Goal: Information Seeking & Learning: Find specific fact

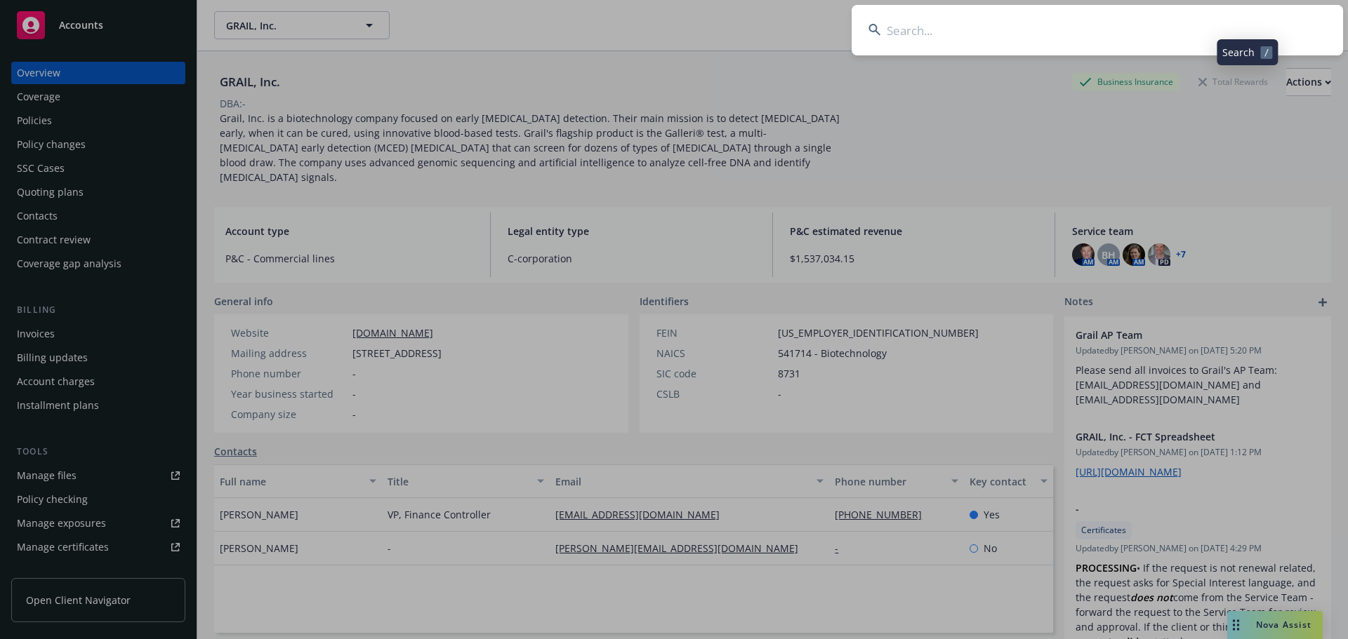
click at [1232, 22] on input at bounding box center [1096, 30] width 491 height 51
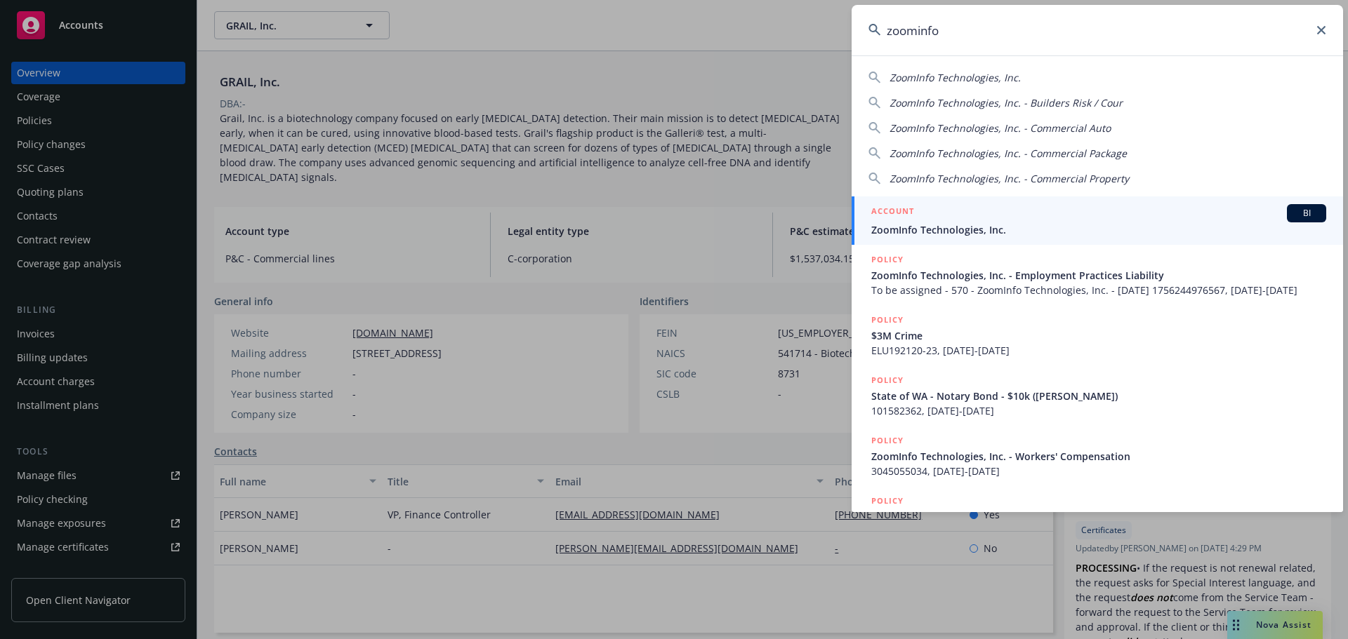
type input "zoominfo"
click at [943, 233] on span "ZoomInfo Technologies, Inc." at bounding box center [1098, 230] width 455 height 15
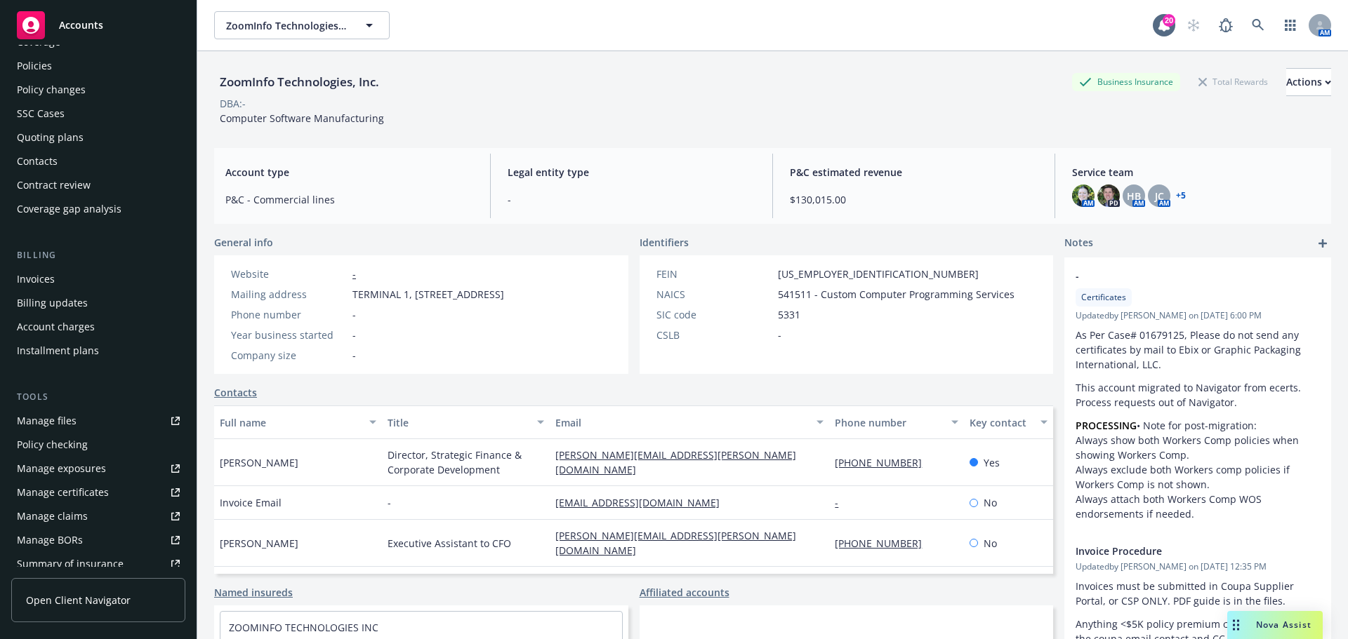
scroll to position [70, 0]
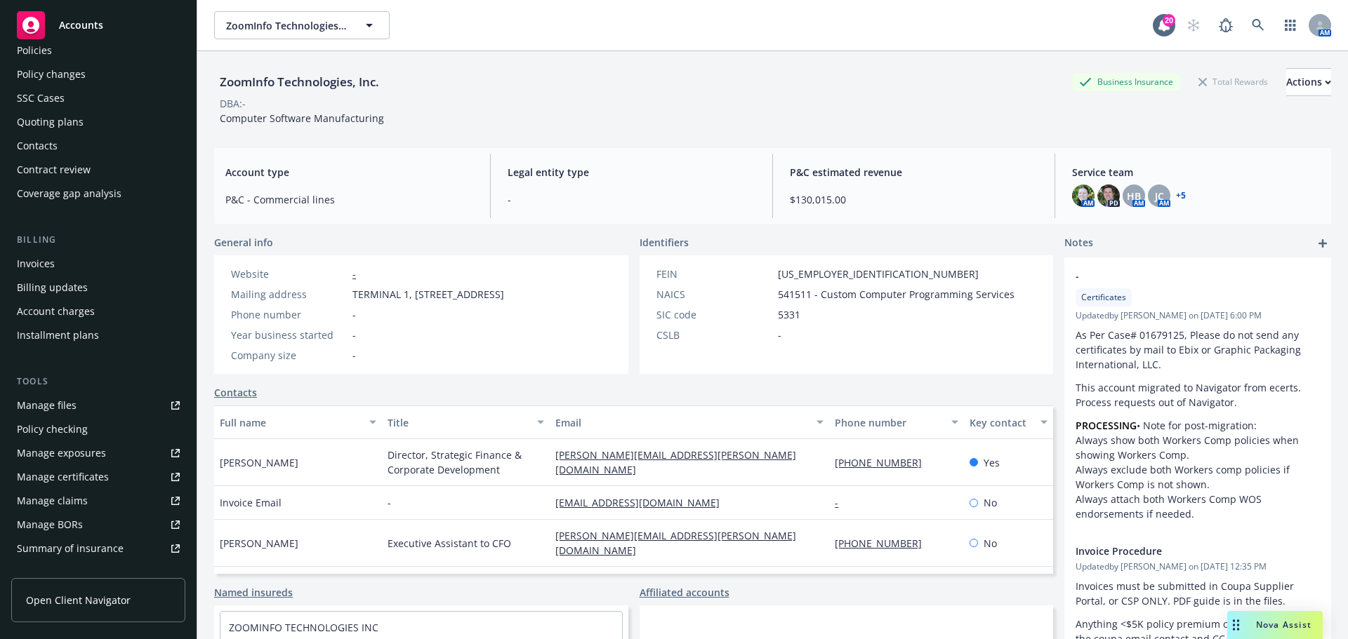
click at [98, 119] on div "Quoting plans" at bounding box center [98, 122] width 163 height 22
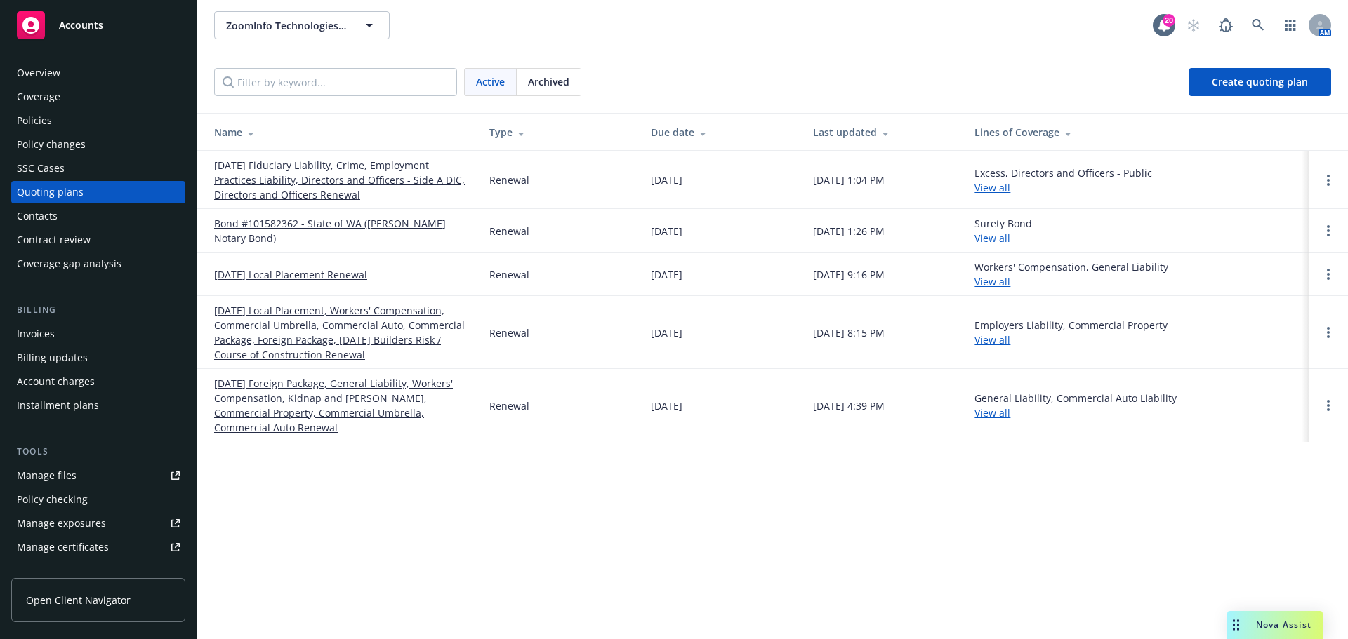
click at [77, 121] on div "Policies" at bounding box center [98, 120] width 163 height 22
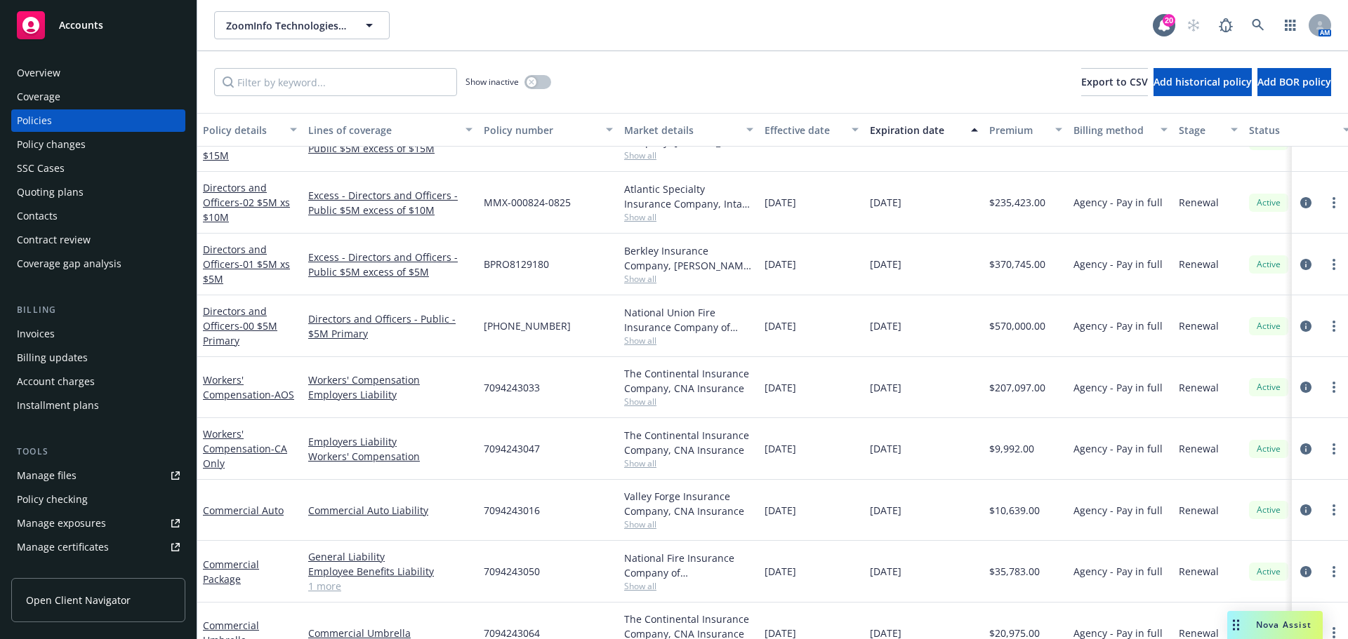
scroll to position [421, 0]
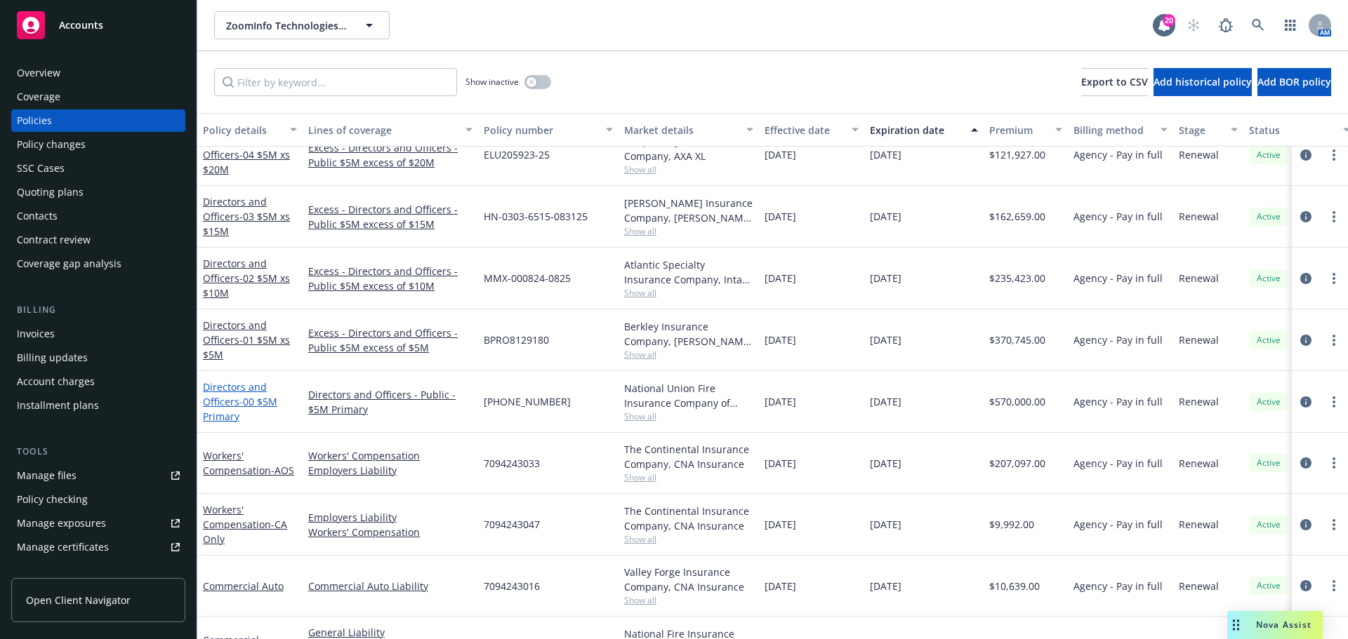
click at [228, 395] on link "Directors and Officers - 00 $5M Primary" at bounding box center [240, 401] width 74 height 43
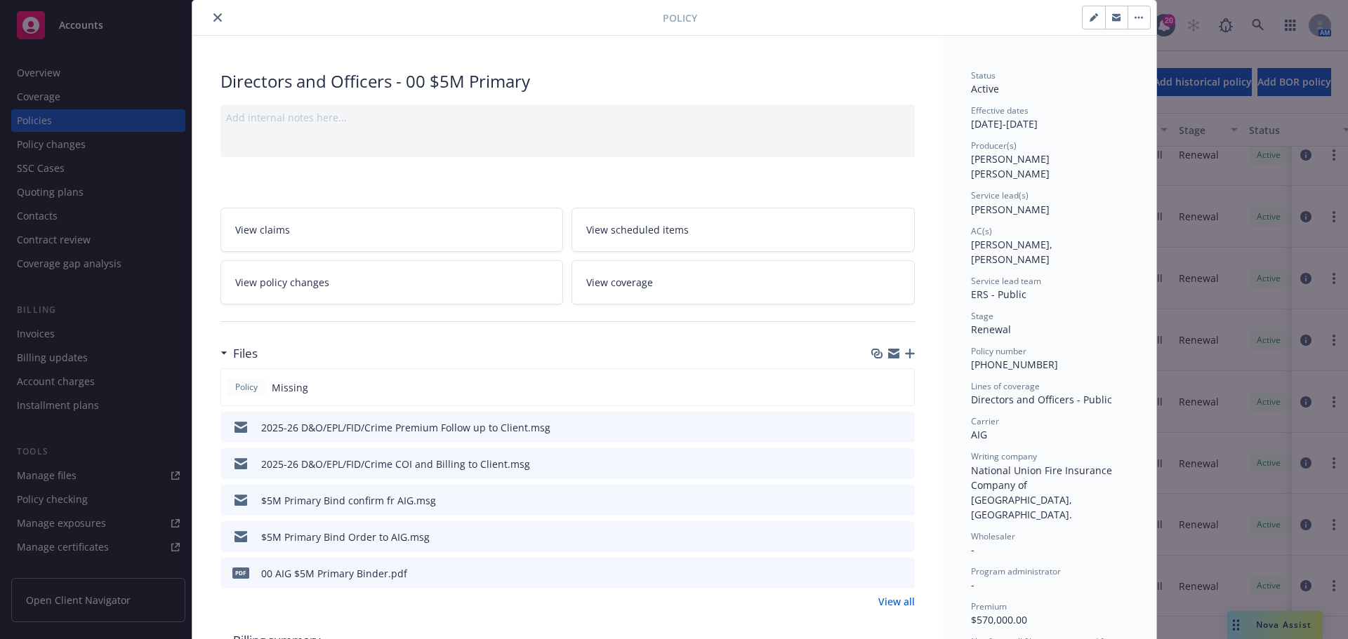
scroll to position [70, 0]
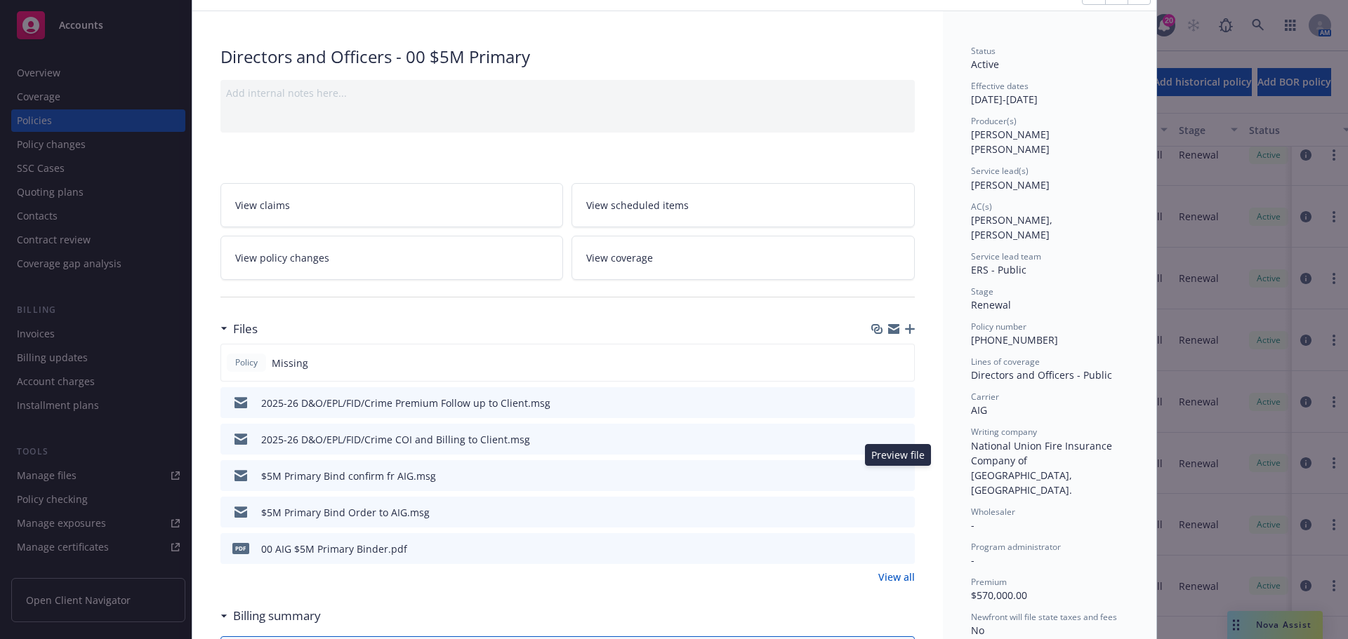
click at [899, 472] on icon "preview file" at bounding box center [901, 475] width 13 height 10
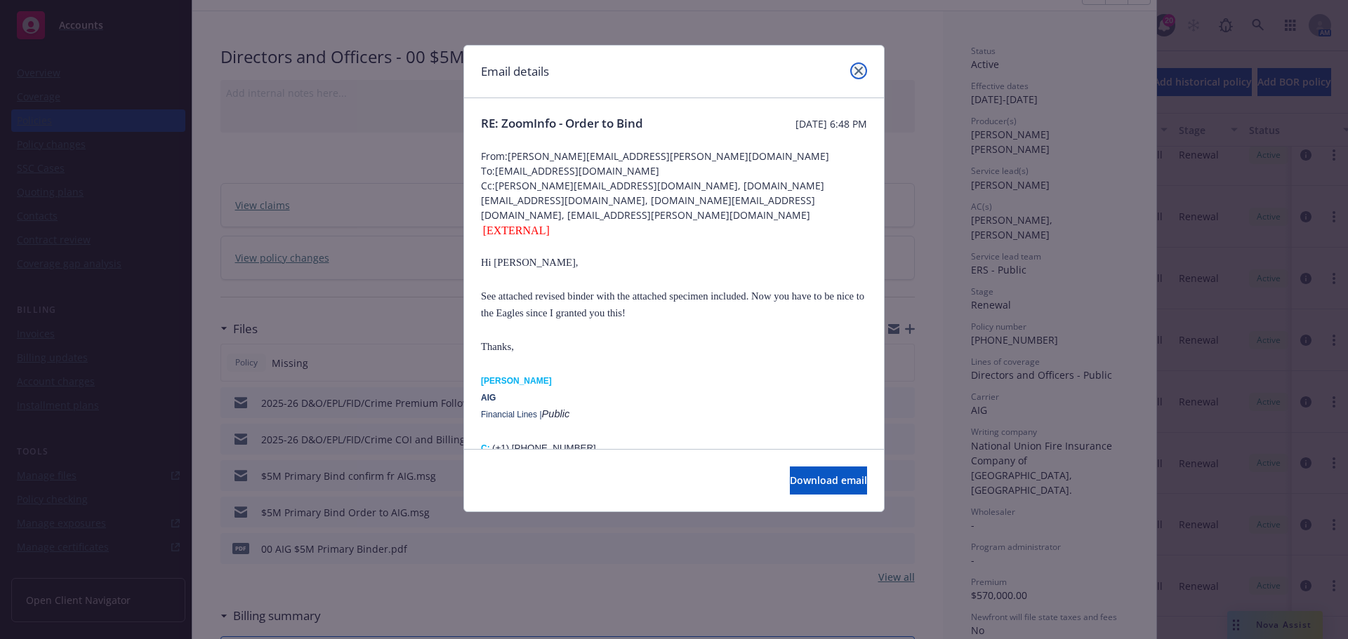
click at [858, 69] on icon "close" at bounding box center [858, 71] width 8 height 8
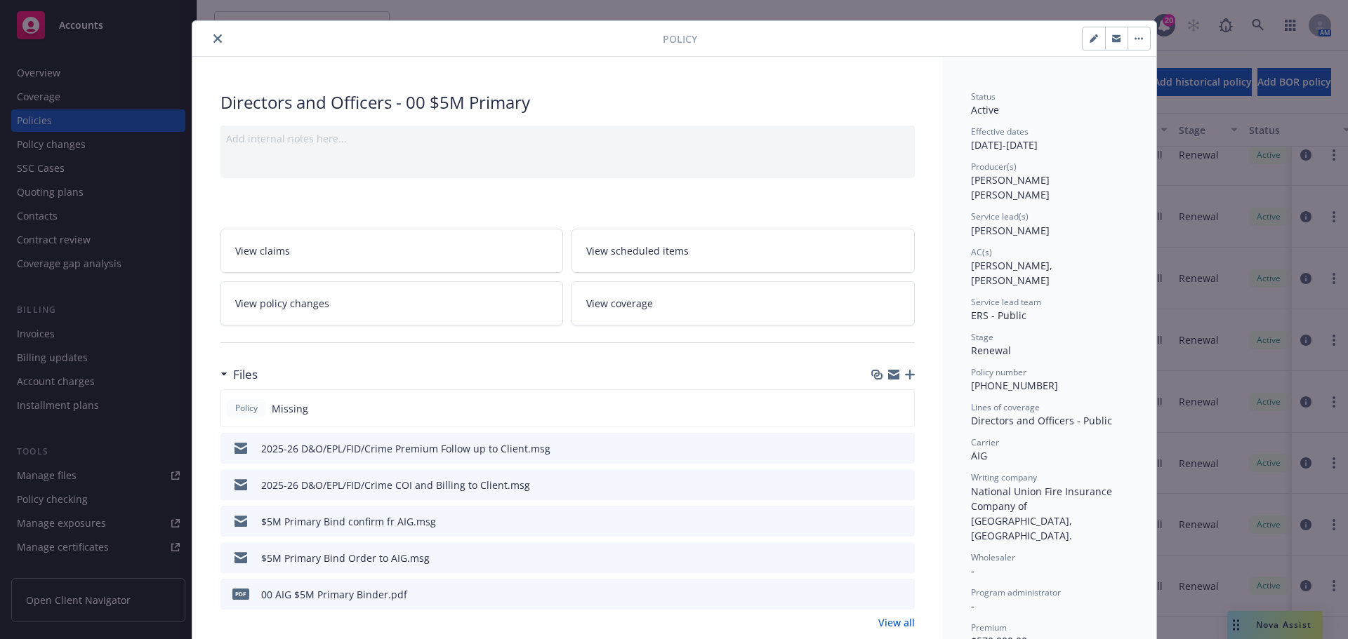
scroll to position [0, 0]
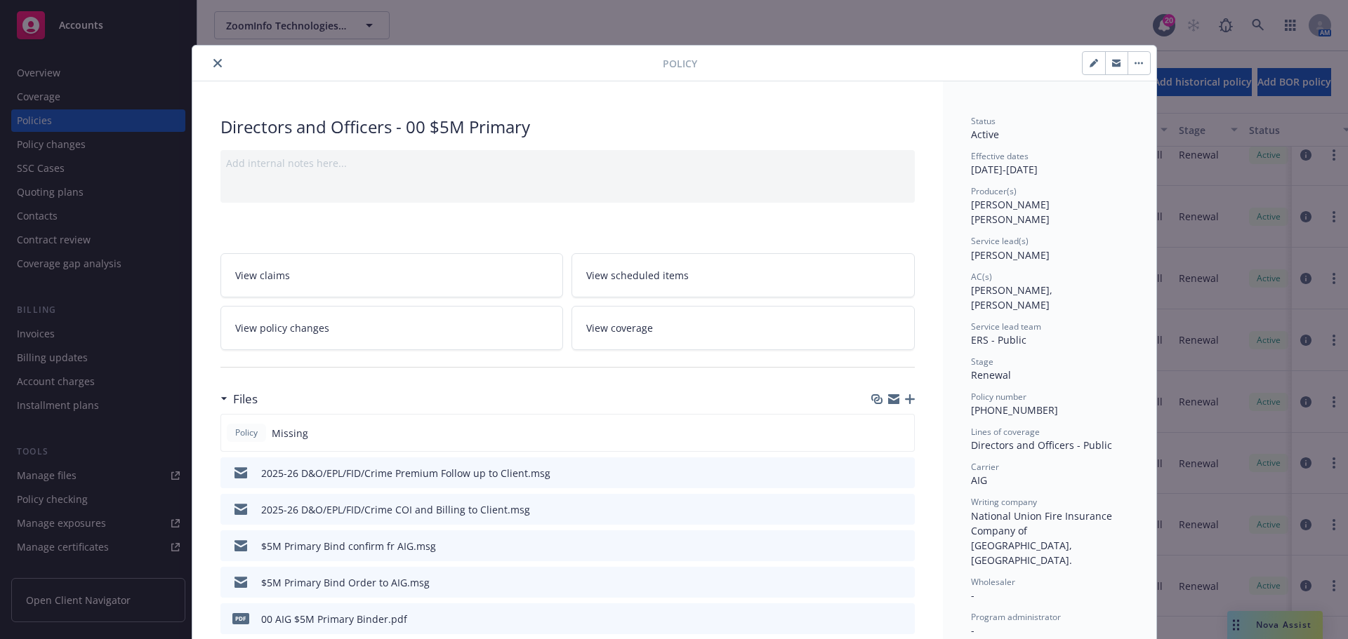
click at [213, 55] on button "close" at bounding box center [217, 63] width 17 height 17
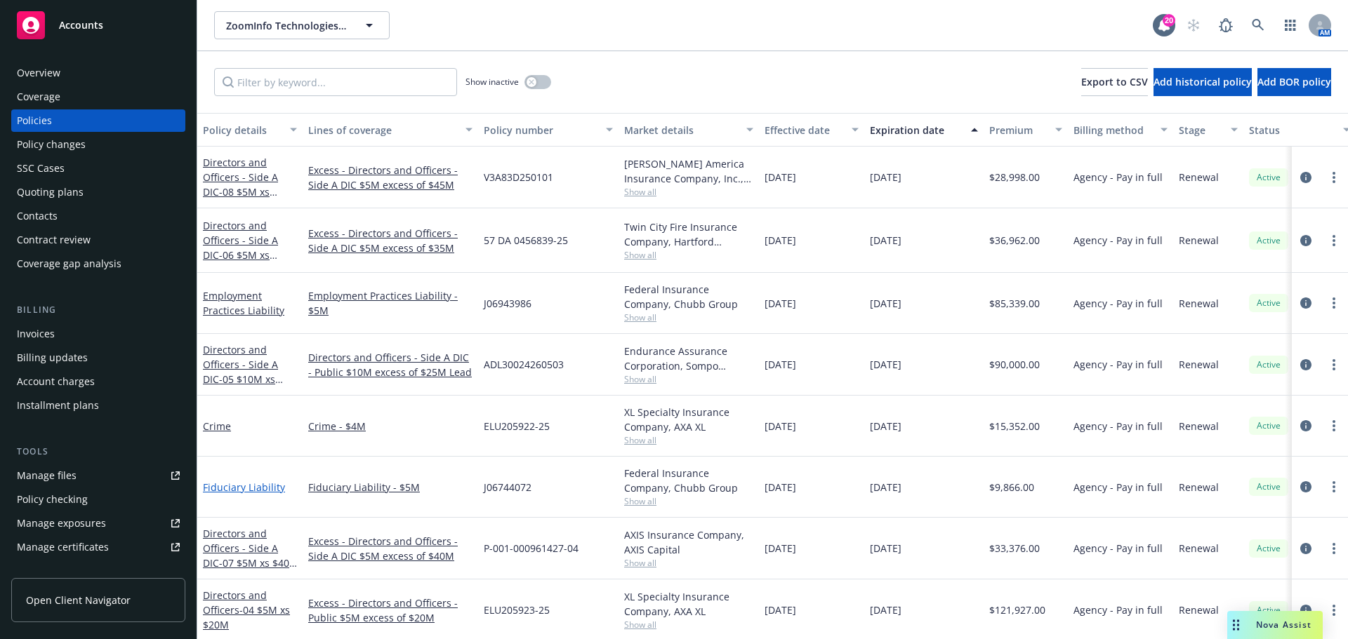
click at [245, 486] on link "Fiduciary Liability" at bounding box center [244, 487] width 82 height 13
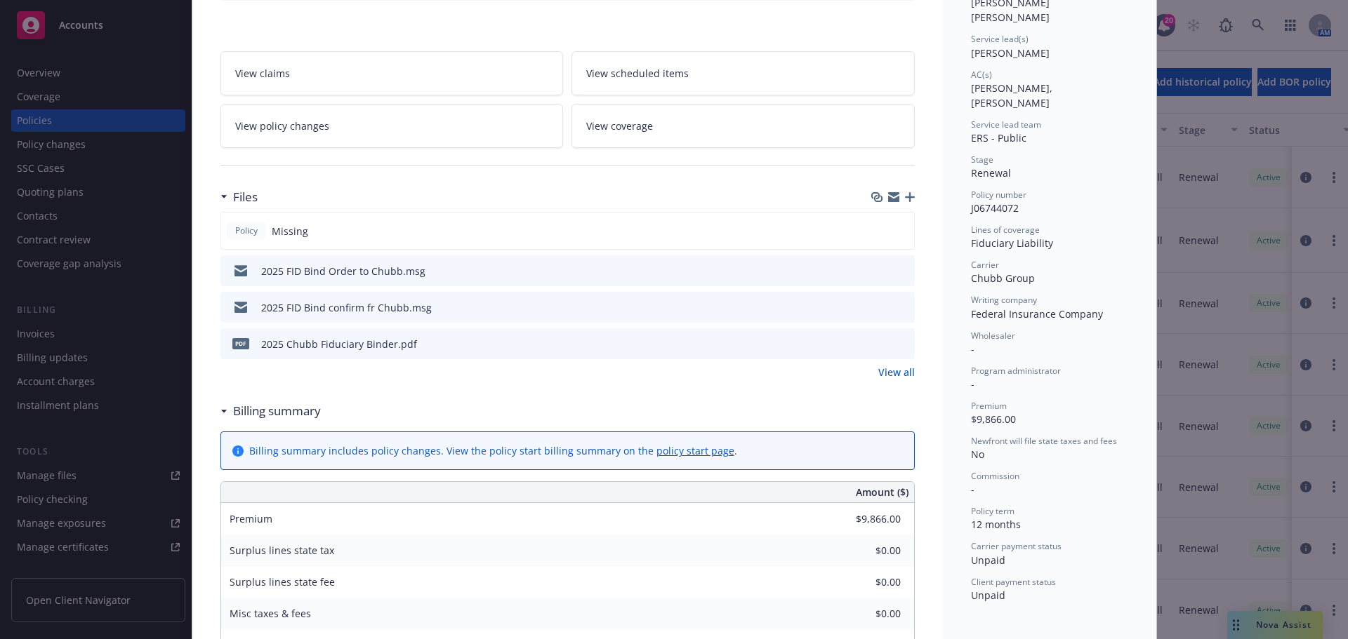
scroll to position [211, 0]
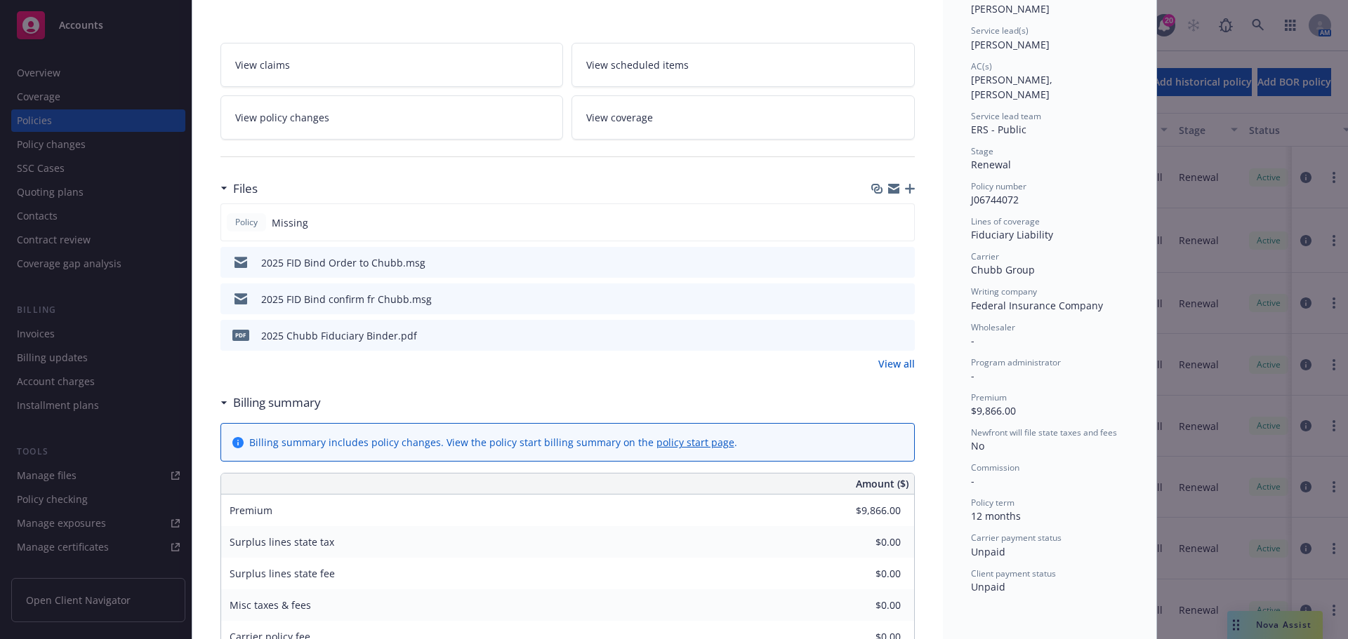
click at [895, 262] on icon "preview file" at bounding box center [901, 262] width 13 height 10
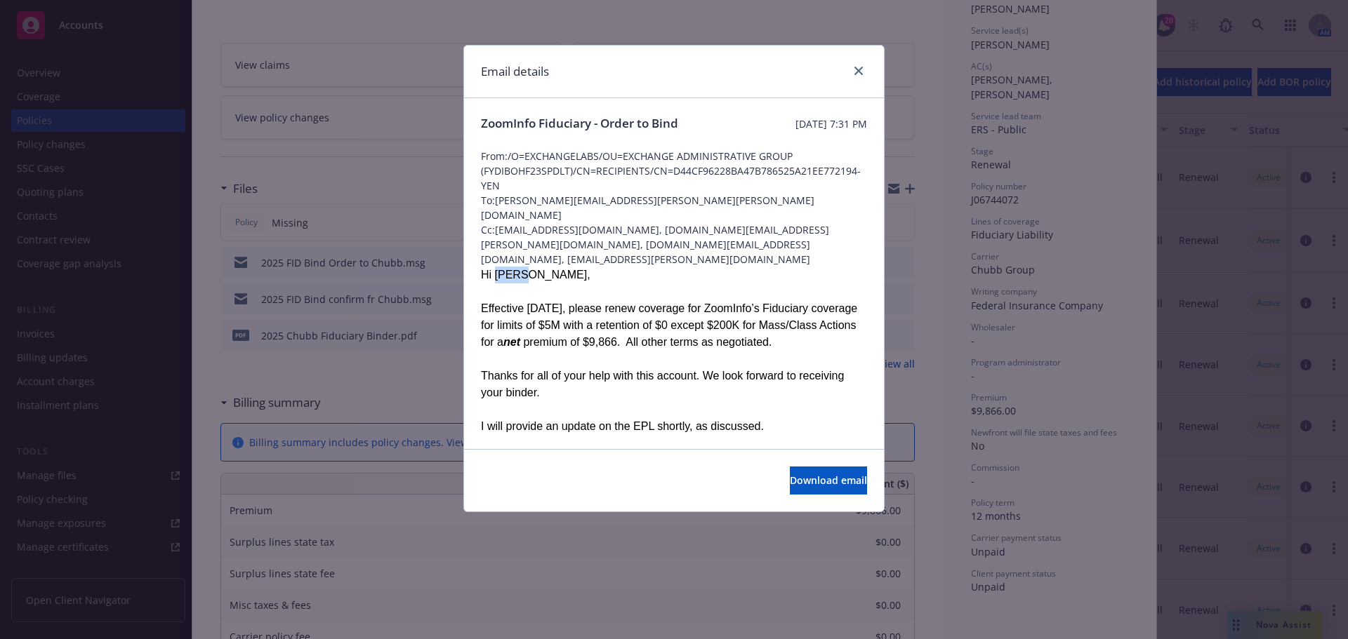
drag, startPoint x: 517, startPoint y: 242, endPoint x: 494, endPoint y: 244, distance: 23.3
click at [494, 269] on span "Hi [PERSON_NAME]," at bounding box center [535, 275] width 109 height 12
copy span "[PERSON_NAME]"
drag, startPoint x: 536, startPoint y: 127, endPoint x: 477, endPoint y: 119, distance: 59.5
click at [477, 119] on div "ZoomInfo Fiduciary - Order to Bind [DATE] 7:31 PM From: /O=EXCHANGELABS/OU=EXCH…" at bounding box center [674, 435] width 420 height 674
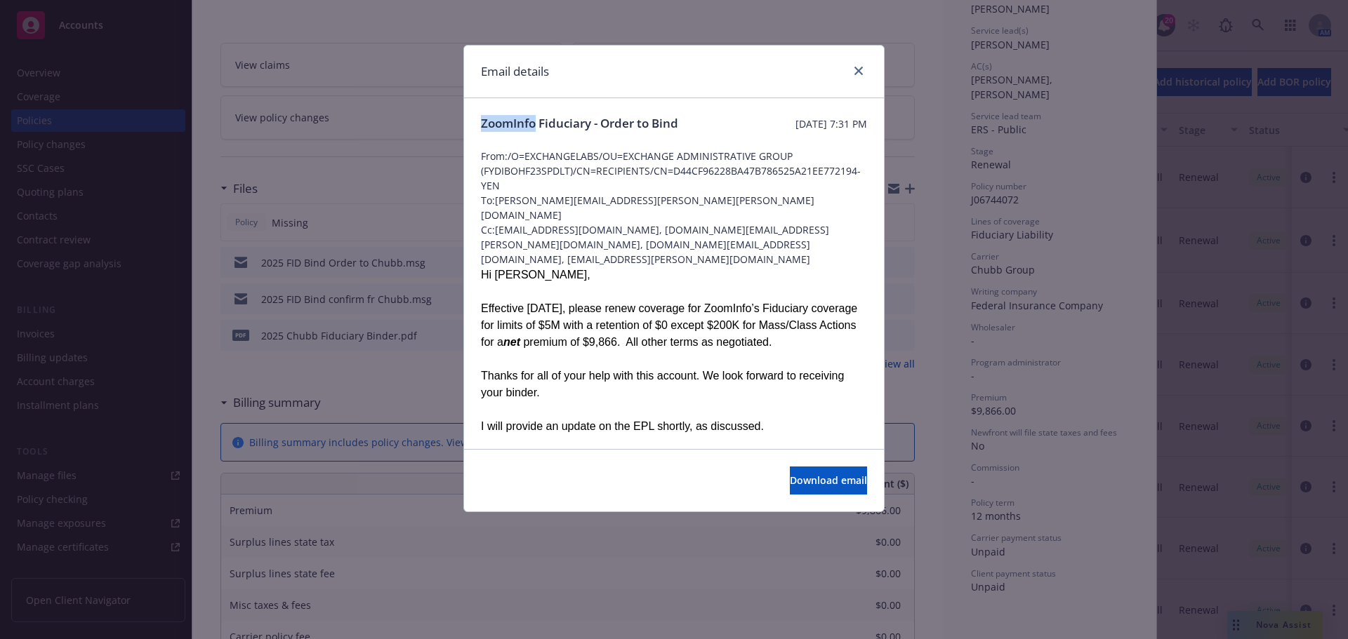
copy span "ZoomInfo"
click at [857, 76] on link "close" at bounding box center [858, 70] width 17 height 17
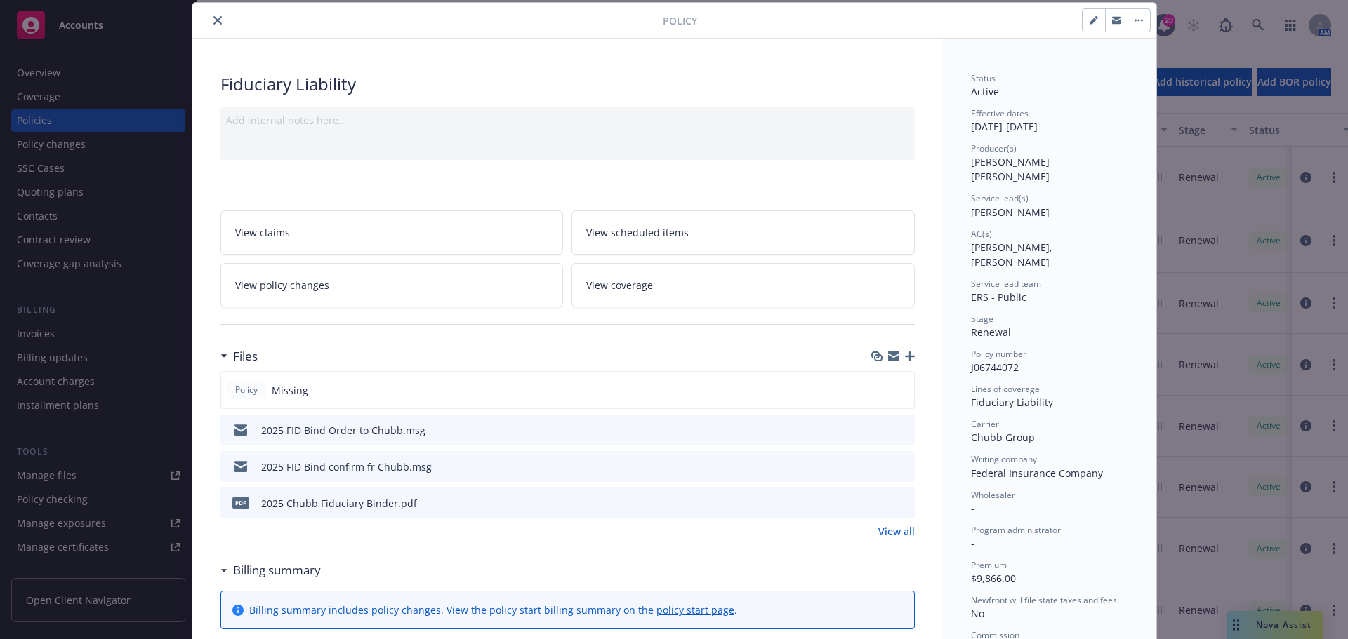
scroll to position [0, 0]
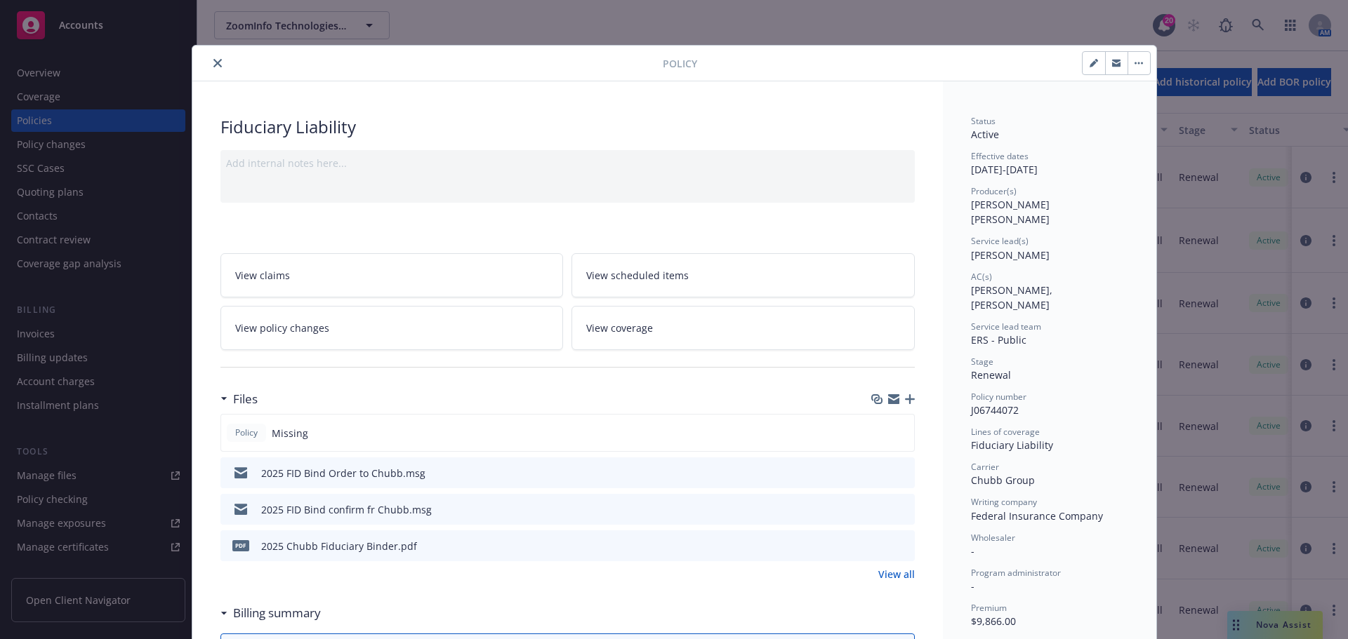
click at [898, 474] on icon "preview file" at bounding box center [901, 472] width 13 height 10
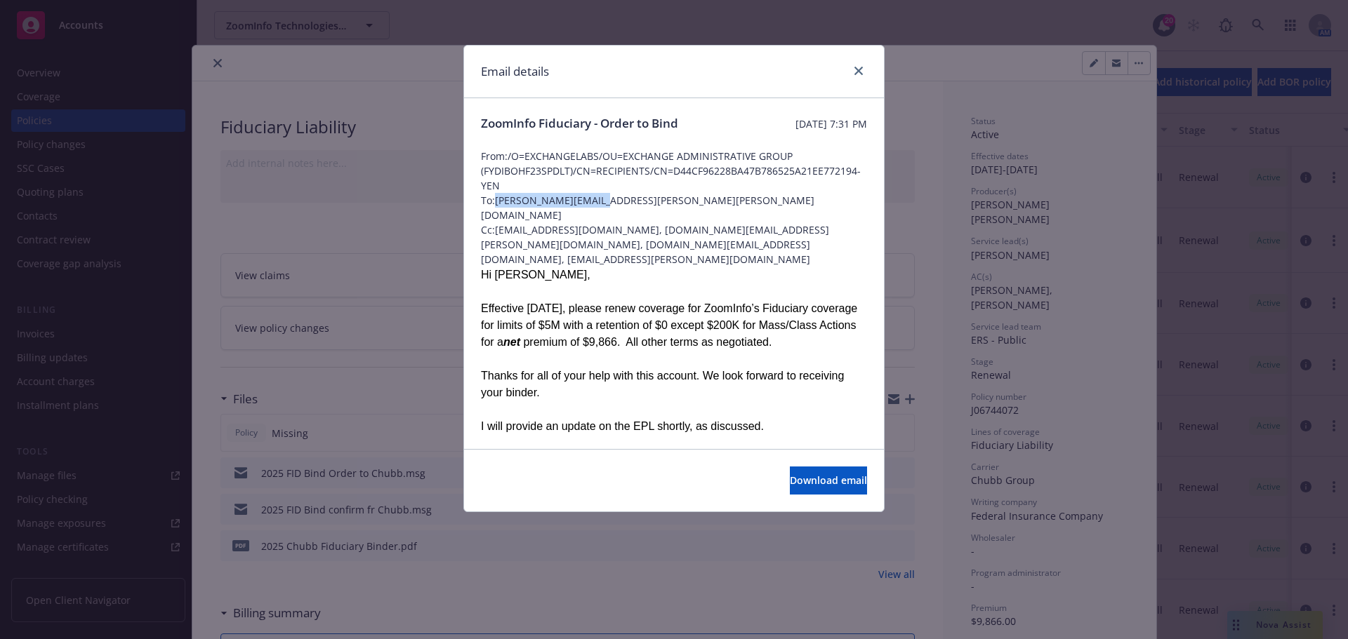
drag, startPoint x: 495, startPoint y: 199, endPoint x: 601, endPoint y: 199, distance: 106.0
click at [601, 199] on span "To: [PERSON_NAME][EMAIL_ADDRESS][PERSON_NAME][PERSON_NAME][DOMAIN_NAME]" at bounding box center [674, 207] width 386 height 29
copy span "[PERSON_NAME][EMAIL_ADDRESS][PERSON_NAME][PERSON_NAME][DOMAIN_NAME]"
drag, startPoint x: 722, startPoint y: 212, endPoint x: 611, endPoint y: 218, distance: 111.0
click at [611, 223] on span "Cc: [EMAIL_ADDRESS][DOMAIN_NAME], [DOMAIN_NAME][EMAIL_ADDRESS][PERSON_NAME][DOM…" at bounding box center [674, 245] width 386 height 44
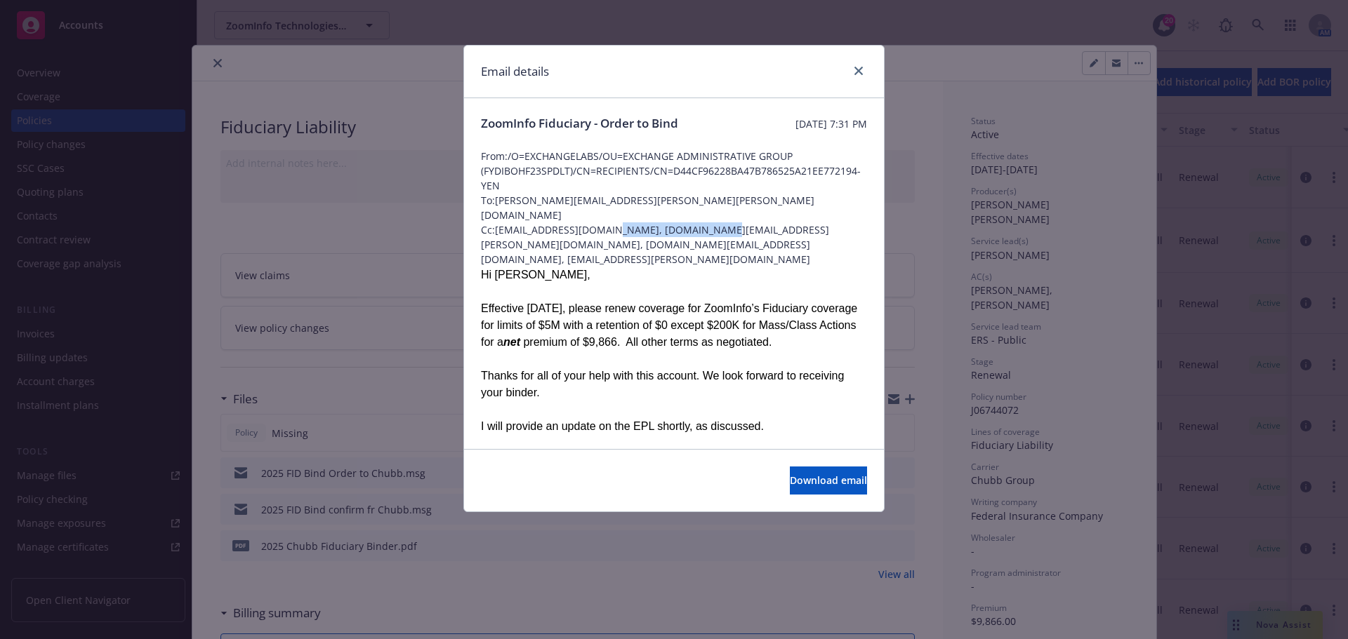
copy span "[PERSON_NAME][EMAIL_ADDRESS][PERSON_NAME][DOMAIN_NAME]"
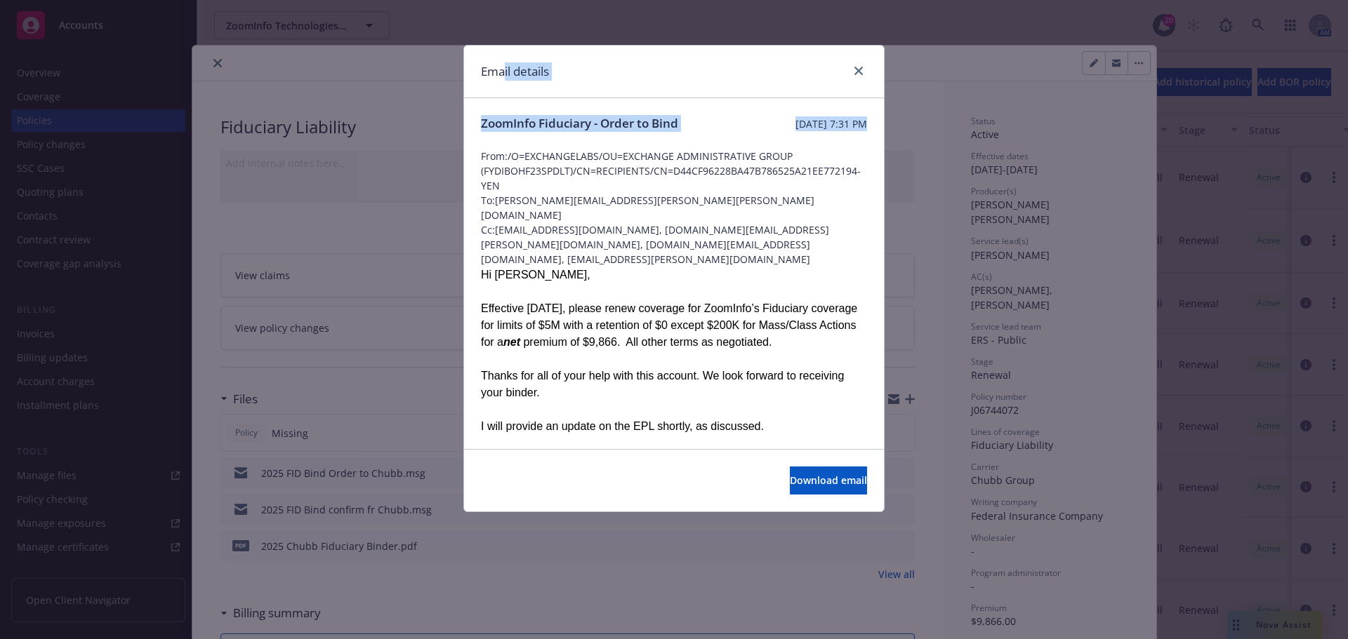
click at [609, 150] on div "Email details ZoomInfo Fiduciary - Order to Bind [DATE] 7:31 PM From: /O=EXCHAN…" at bounding box center [674, 319] width 1348 height 639
click at [682, 74] on div "Email details" at bounding box center [674, 72] width 420 height 53
click at [861, 70] on icon "close" at bounding box center [858, 71] width 8 height 8
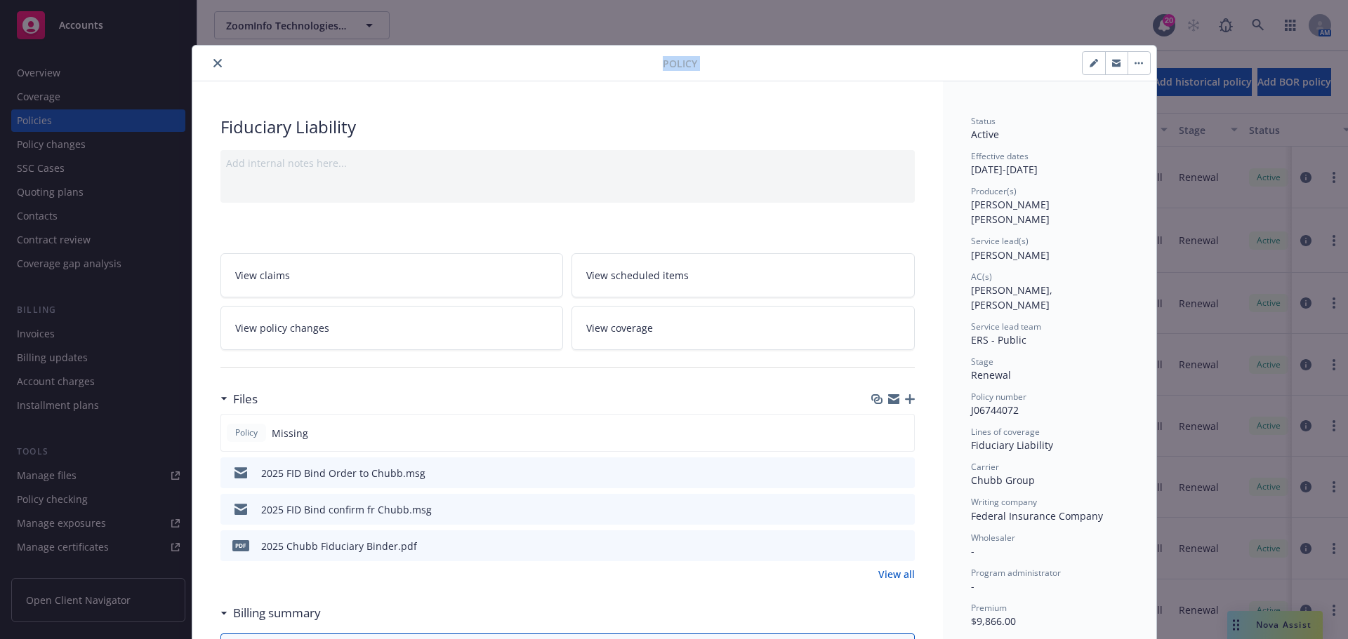
drag, startPoint x: 702, startPoint y: 62, endPoint x: 656, endPoint y: 58, distance: 45.9
click at [656, 58] on div "Policy" at bounding box center [674, 64] width 964 height 36
click at [722, 61] on div at bounding box center [923, 63] width 453 height 24
drag, startPoint x: 701, startPoint y: 60, endPoint x: 648, endPoint y: 58, distance: 53.4
click at [648, 58] on div "Policy" at bounding box center [674, 64] width 964 height 36
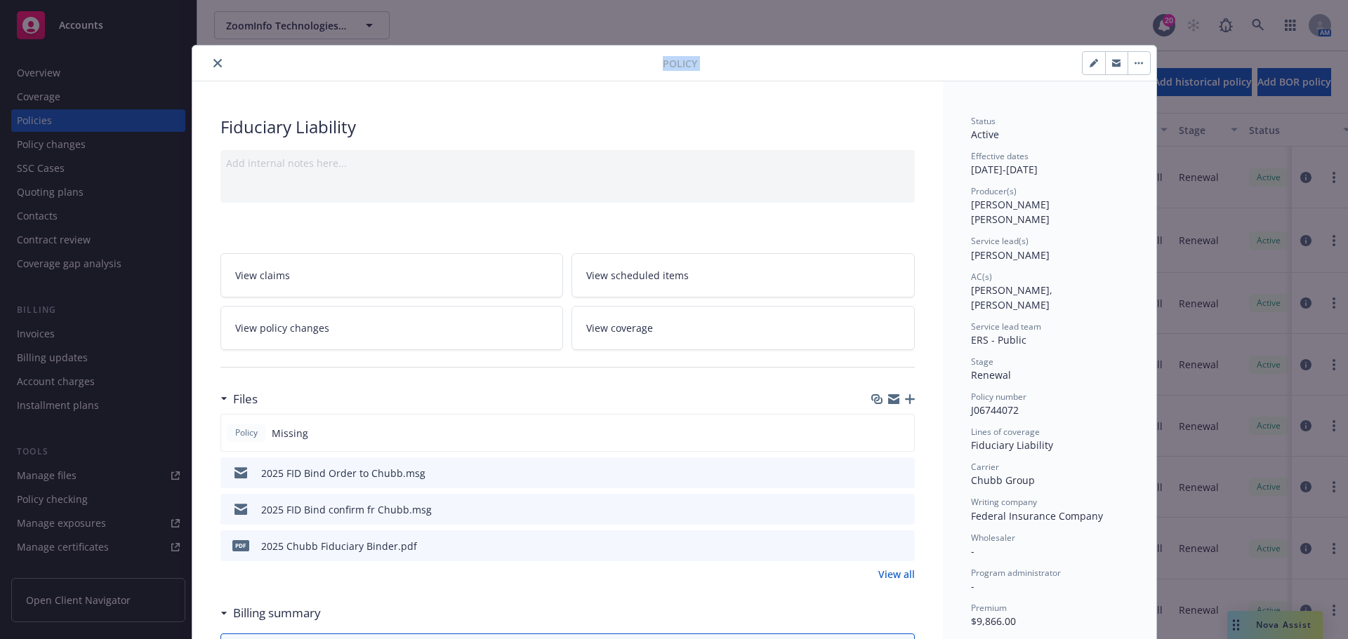
click at [697, 60] on div at bounding box center [923, 63] width 453 height 24
drag, startPoint x: 693, startPoint y: 60, endPoint x: 635, endPoint y: 51, distance: 58.4
click at [635, 51] on div "Policy" at bounding box center [674, 64] width 964 height 36
click at [213, 65] on icon "close" at bounding box center [217, 63] width 8 height 8
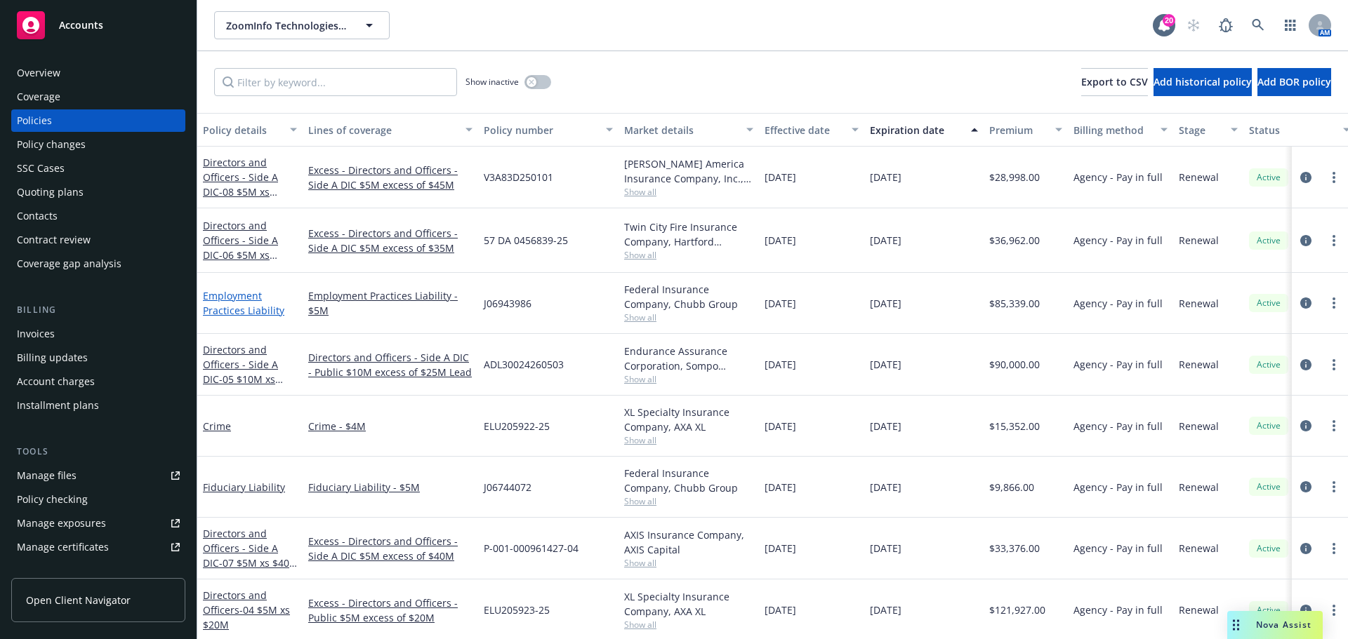
click at [238, 298] on link "Employment Practices Liability" at bounding box center [243, 303] width 81 height 28
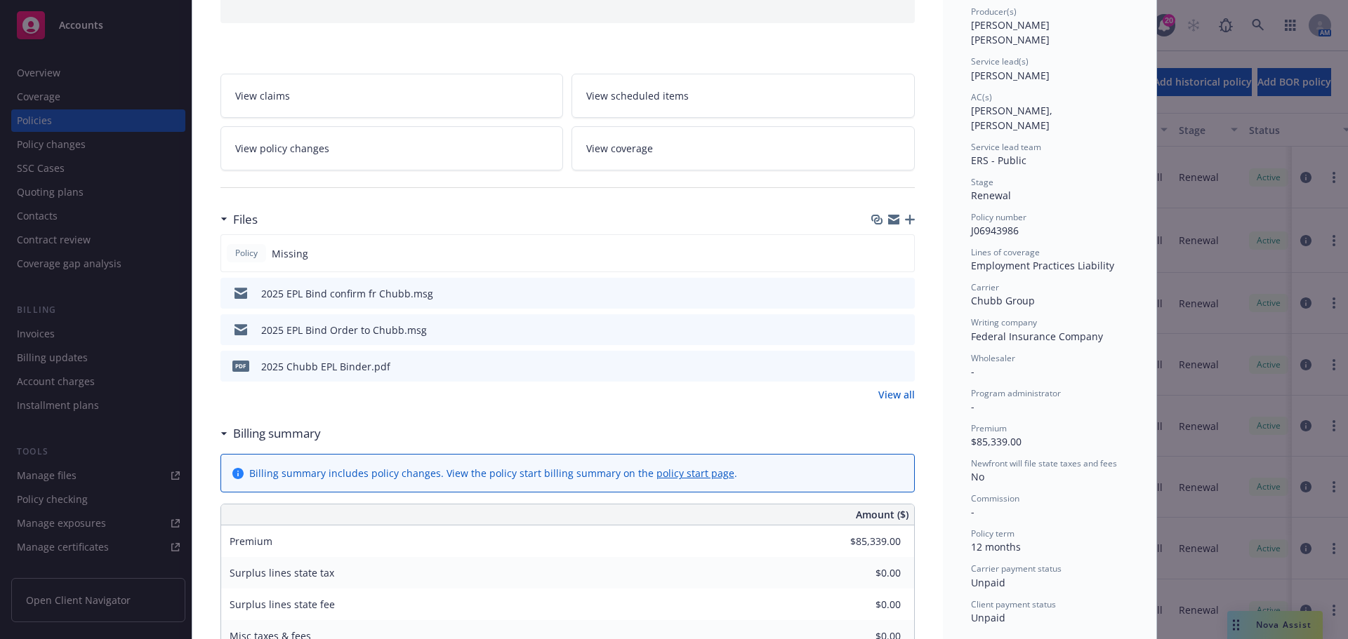
scroll to position [211, 0]
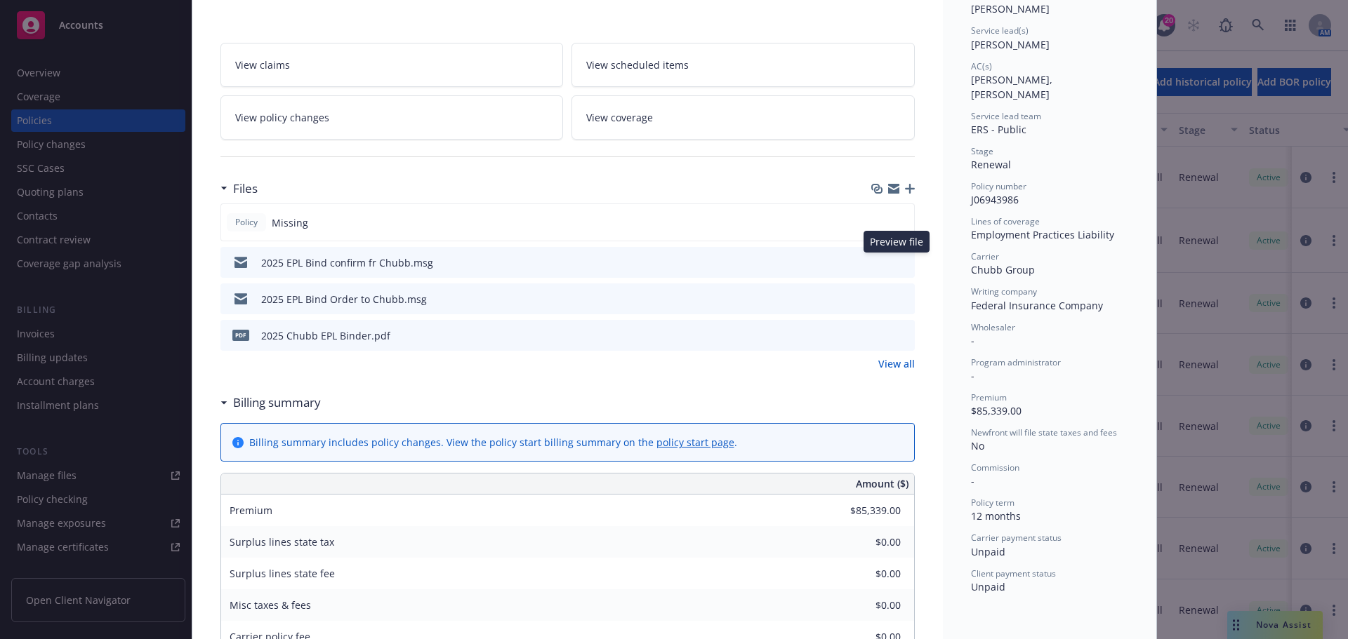
click at [895, 261] on icon "preview file" at bounding box center [901, 262] width 13 height 10
